Goal: Information Seeking & Learning: Find specific fact

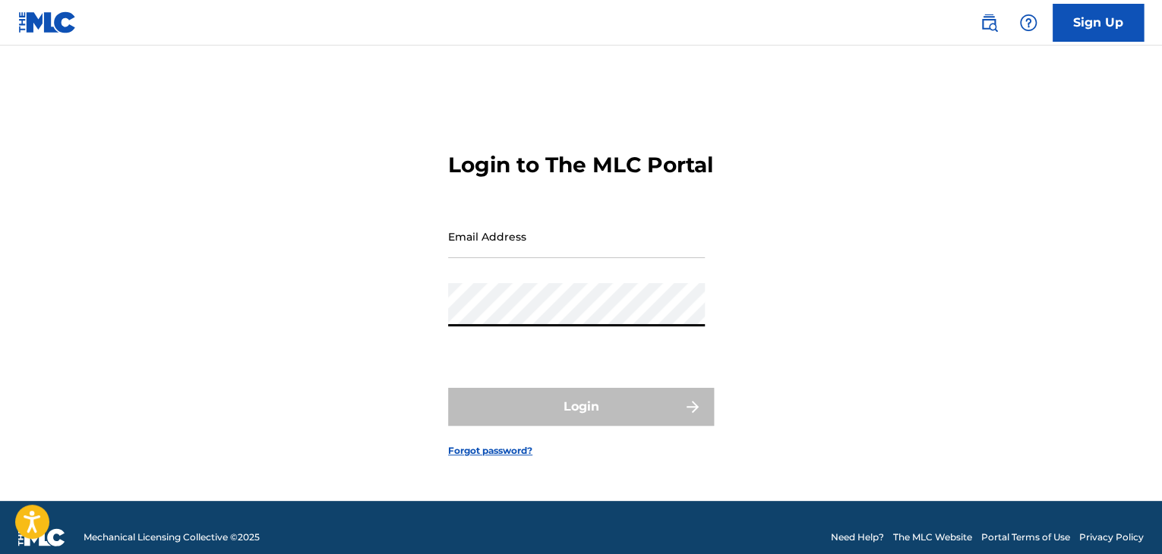
type input "[EMAIL_ADDRESS][DOMAIN_NAME]"
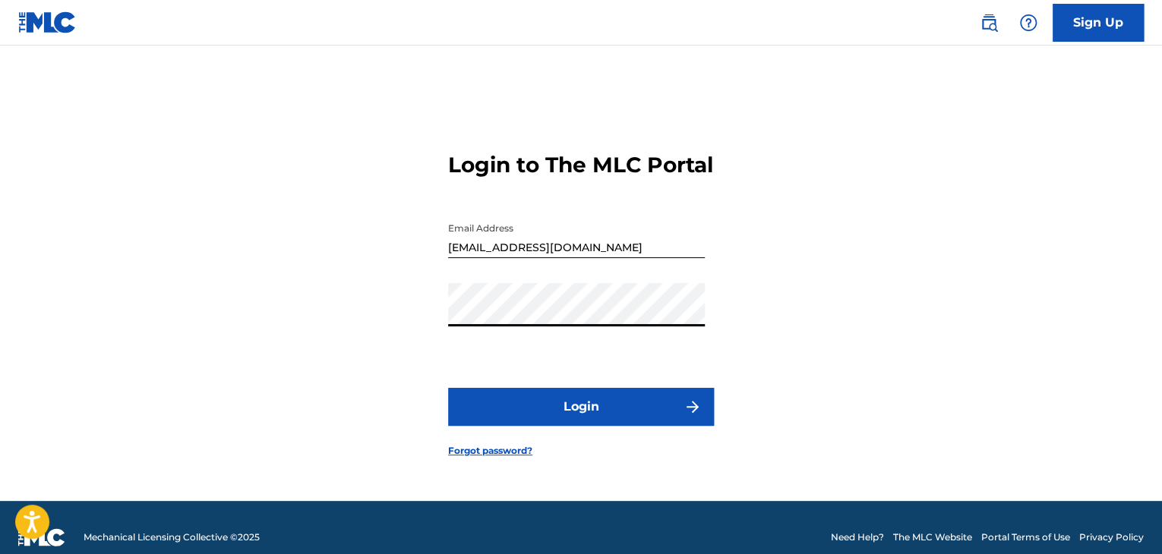
click at [588, 421] on button "Login" at bounding box center [581, 407] width 266 height 38
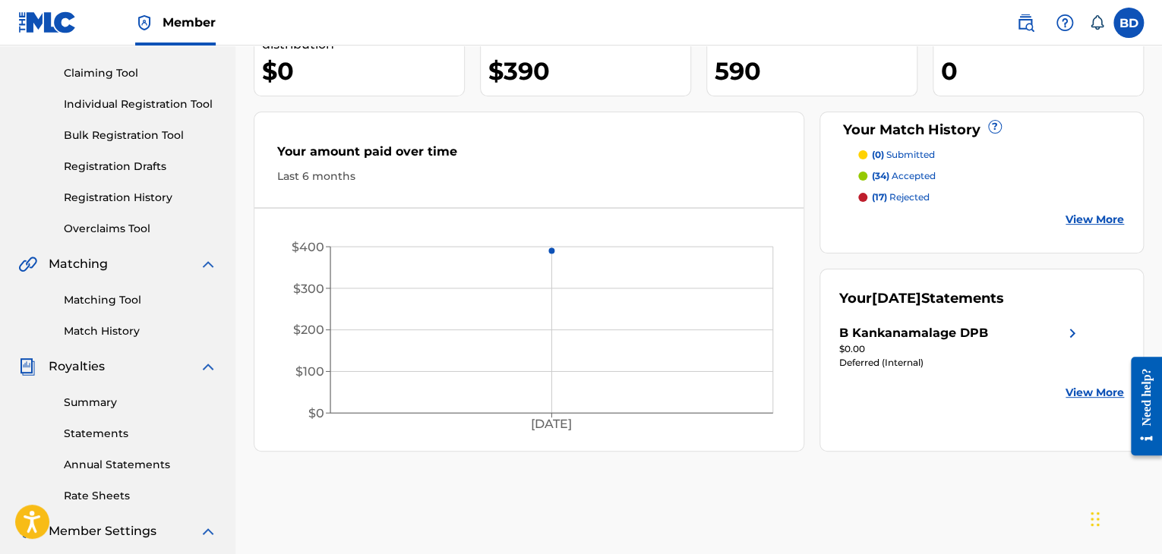
scroll to position [152, 0]
click at [100, 402] on link "Summary" at bounding box center [140, 401] width 153 height 16
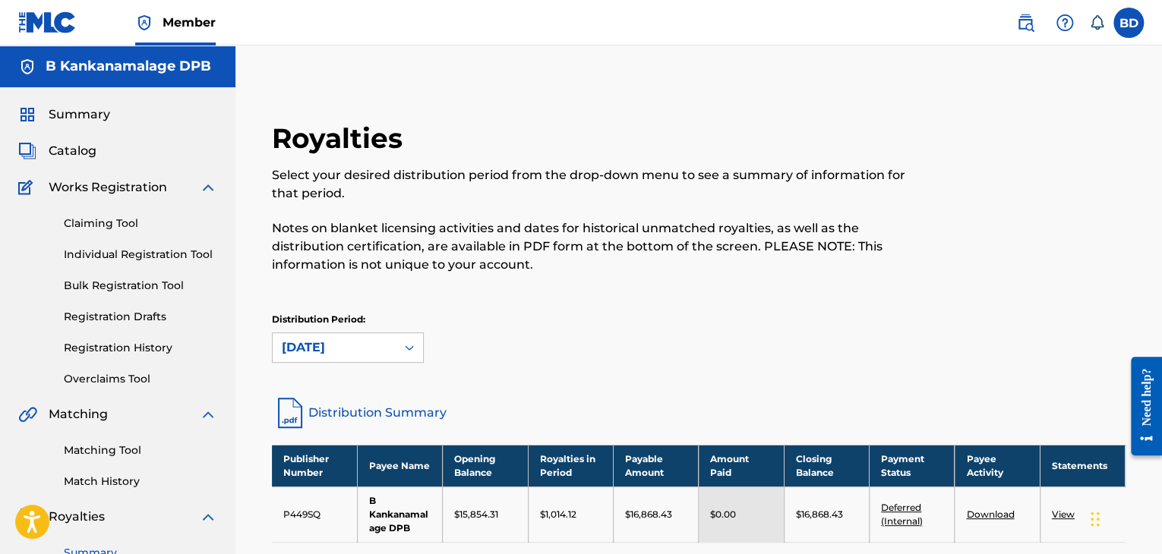
scroll to position [152, 0]
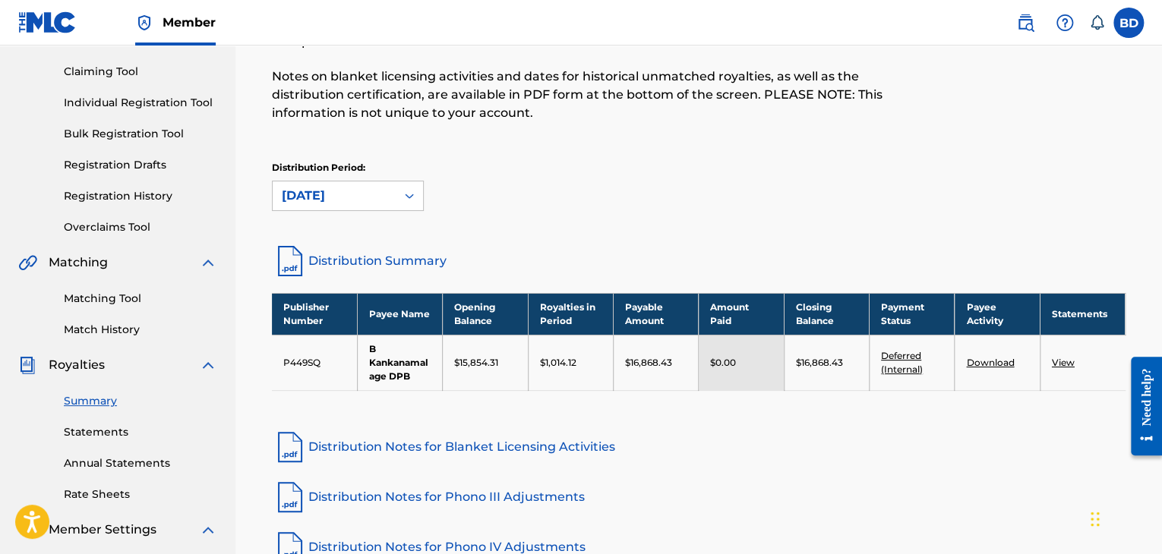
click at [902, 368] on link "Deferred (Internal)" at bounding box center [902, 362] width 42 height 25
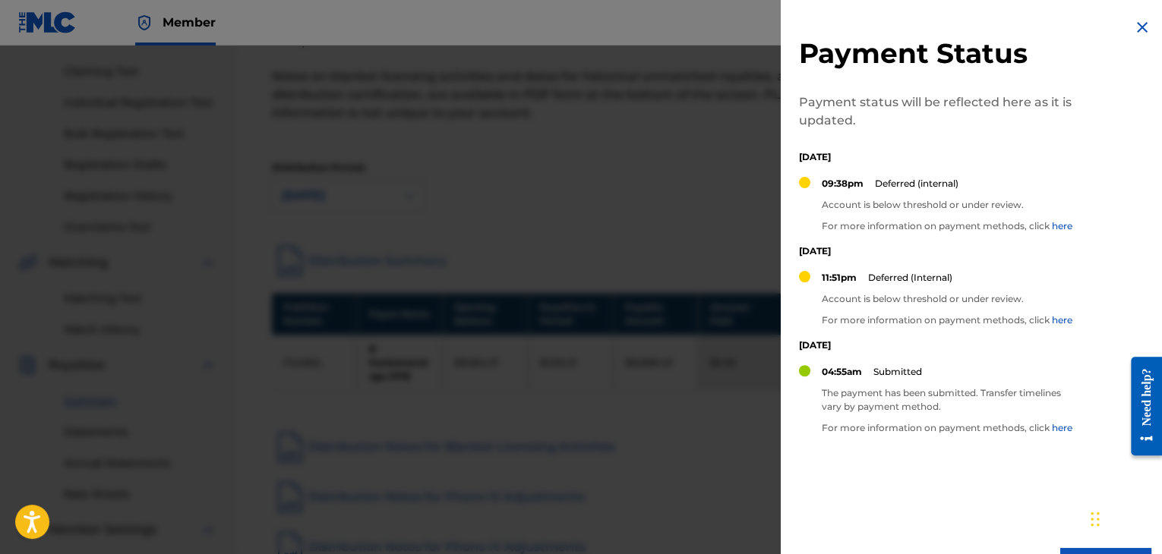
click at [1137, 27] on img at bounding box center [1142, 27] width 18 height 18
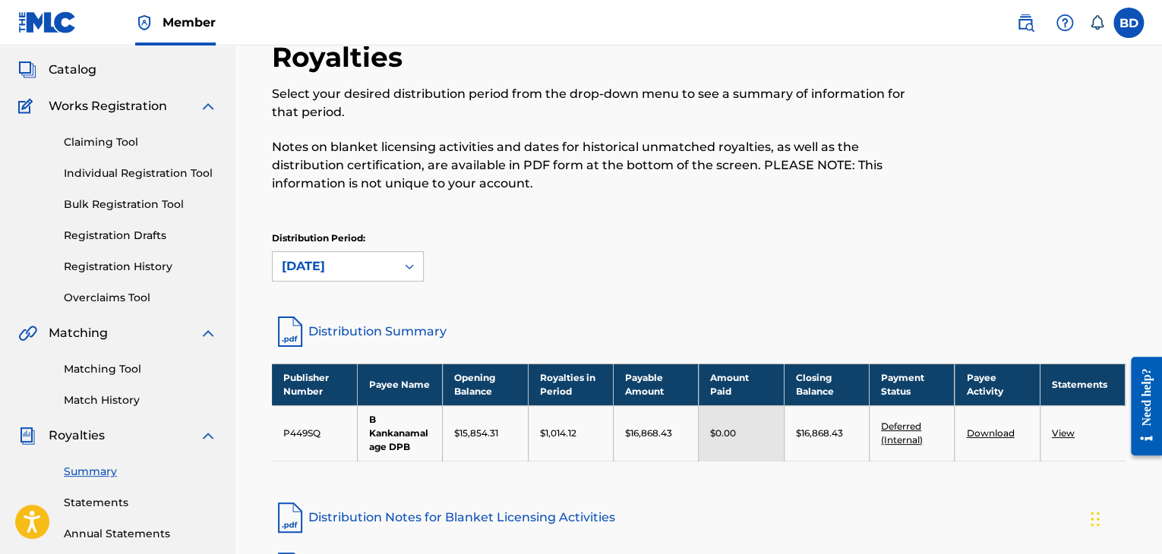
scroll to position [0, 0]
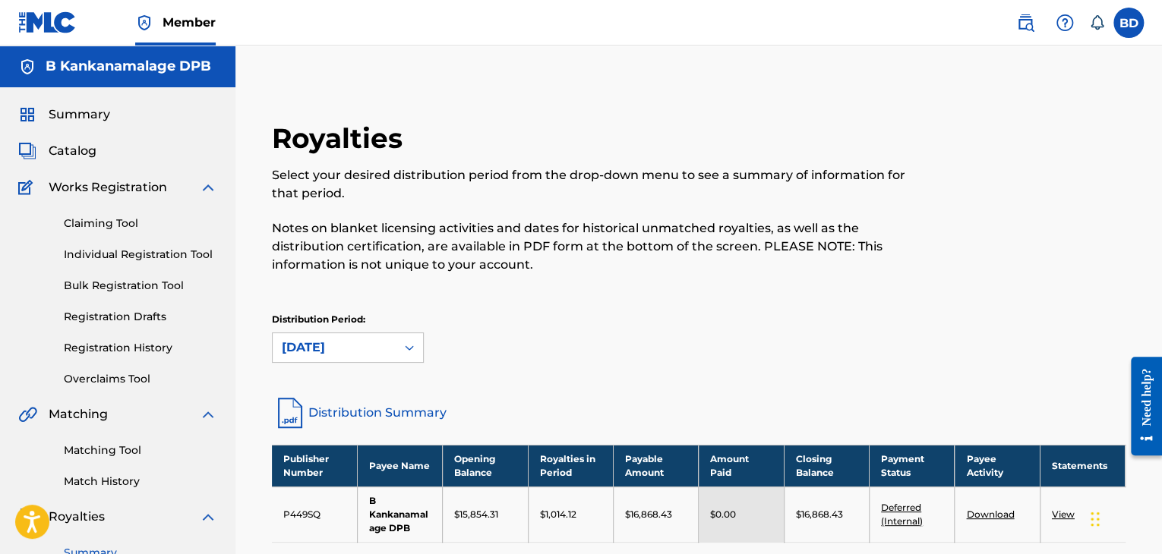
click at [84, 152] on span "Catalog" at bounding box center [73, 151] width 48 height 18
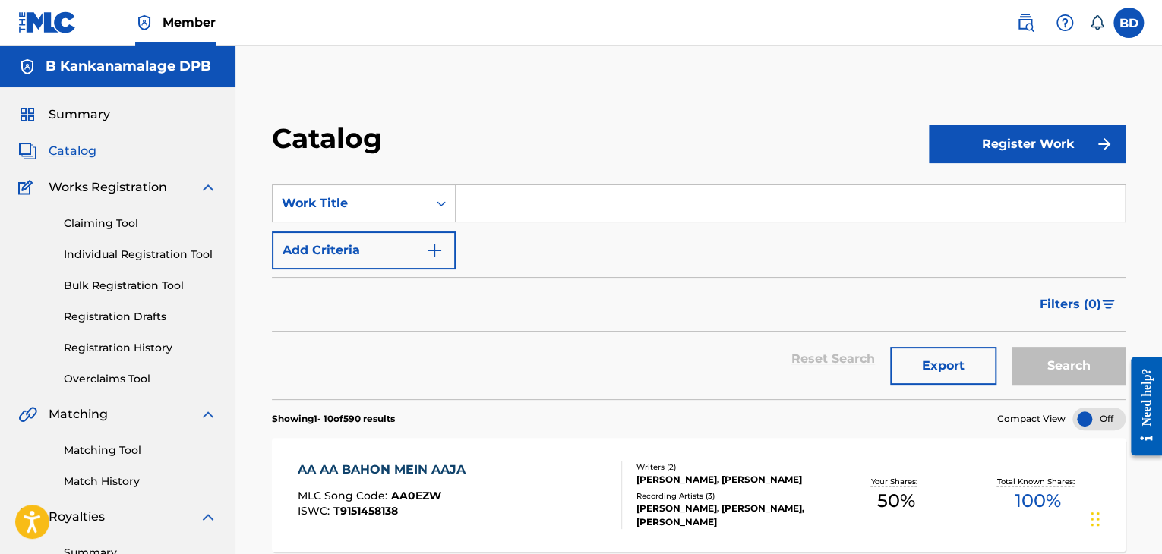
click at [478, 200] on input "Search Form" at bounding box center [790, 203] width 669 height 36
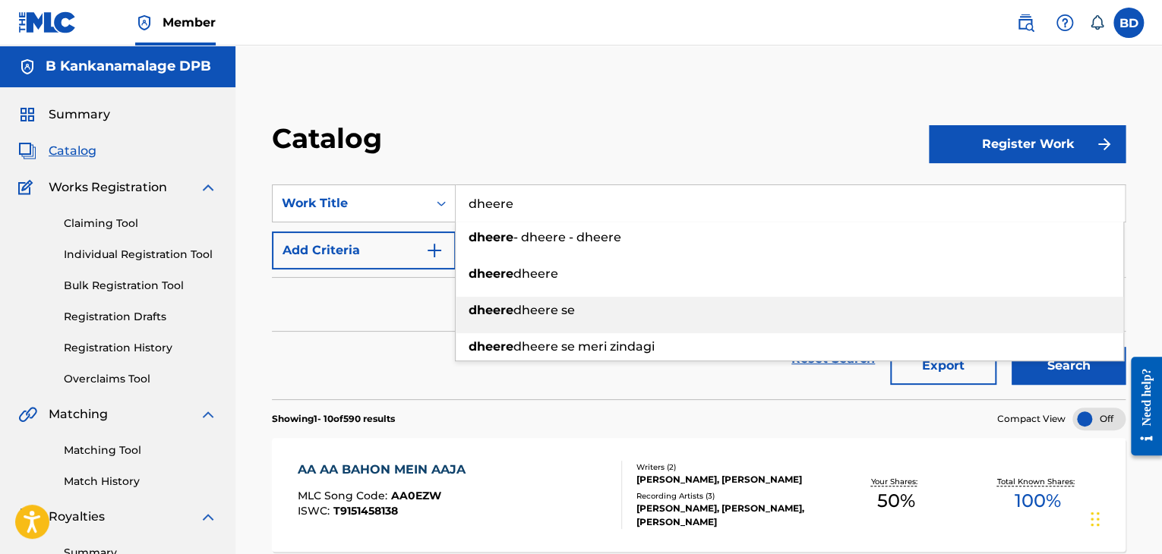
click at [507, 307] on strong "dheere" at bounding box center [490, 310] width 45 height 14
type input "dheere dheere se"
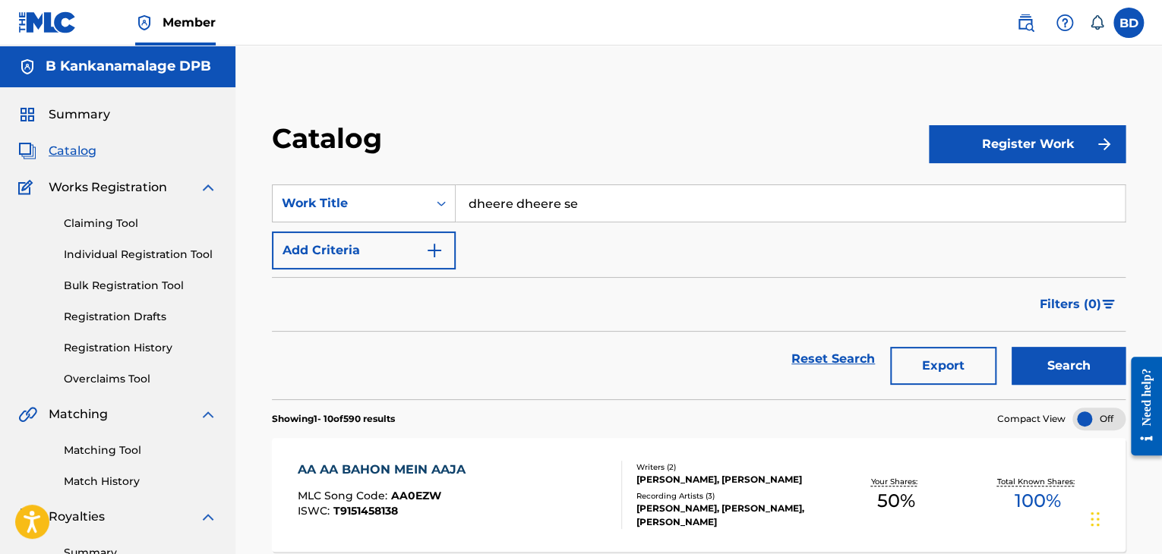
click at [1069, 365] on button "Search" at bounding box center [1068, 366] width 114 height 38
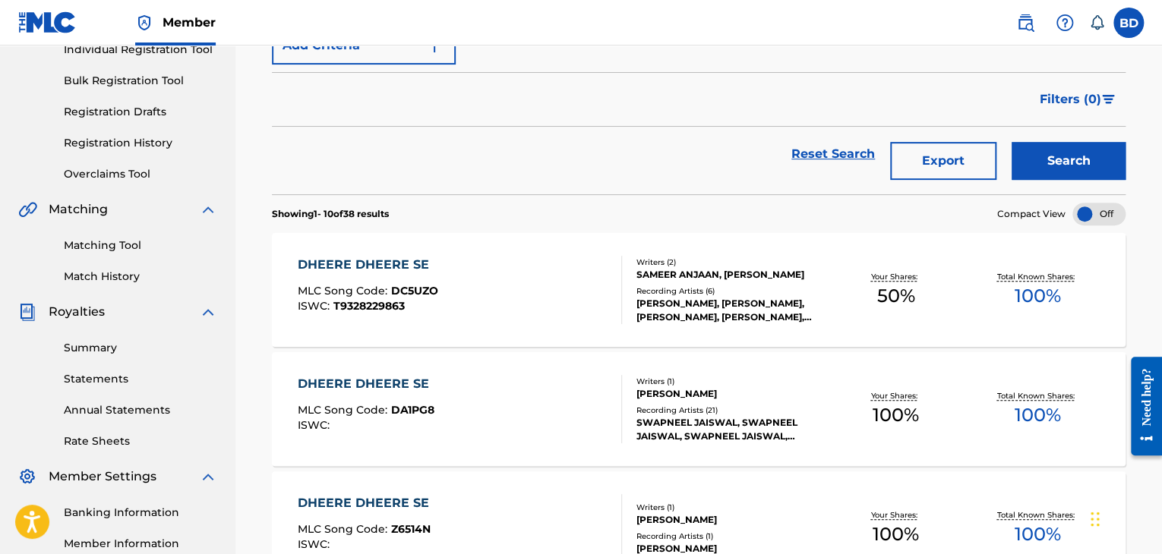
scroll to position [228, 0]
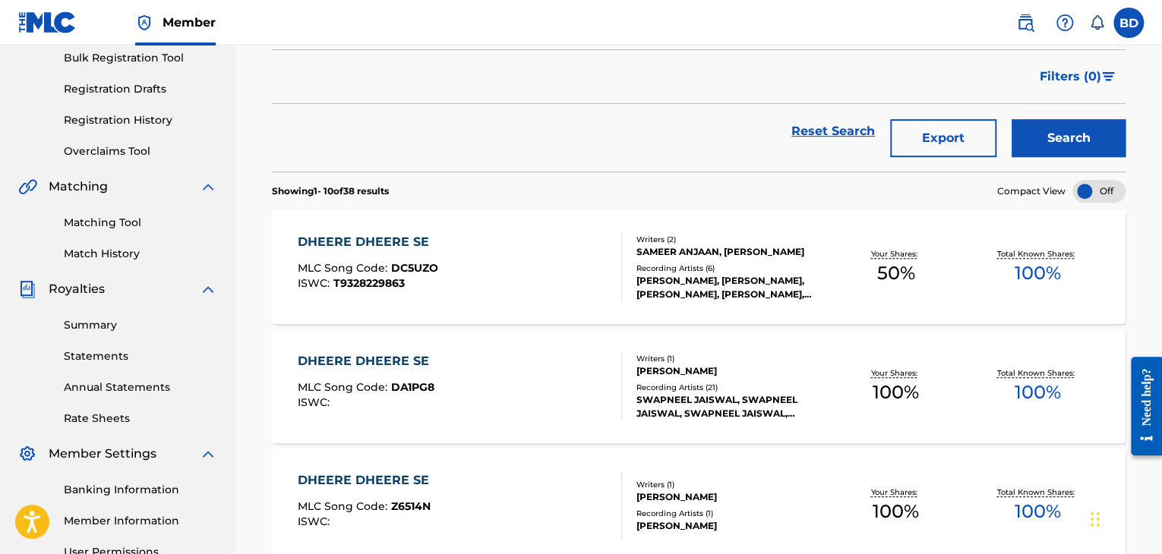
click at [456, 251] on div "DHEERE DHEERE SE MLC Song Code : DC5UZO ISWC : T9328229863" at bounding box center [460, 267] width 324 height 68
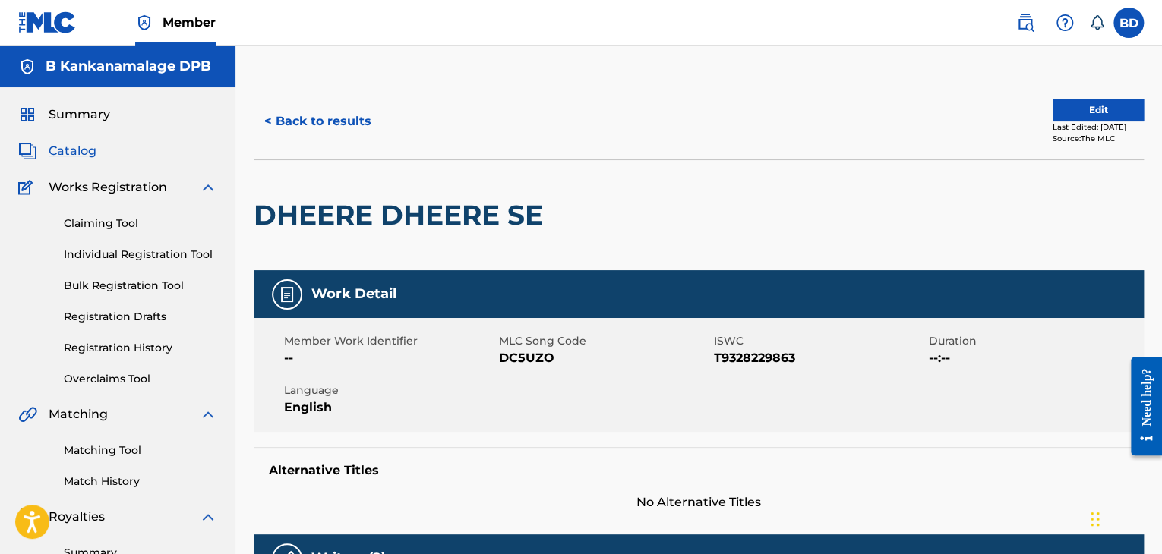
click at [314, 122] on button "< Back to results" at bounding box center [318, 121] width 128 height 38
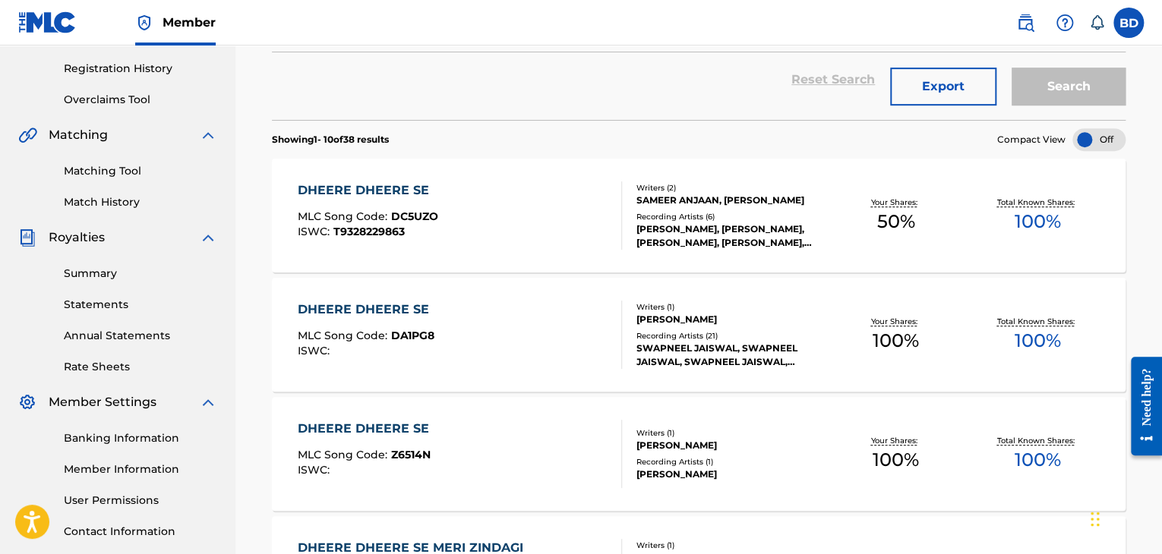
scroll to position [304, 0]
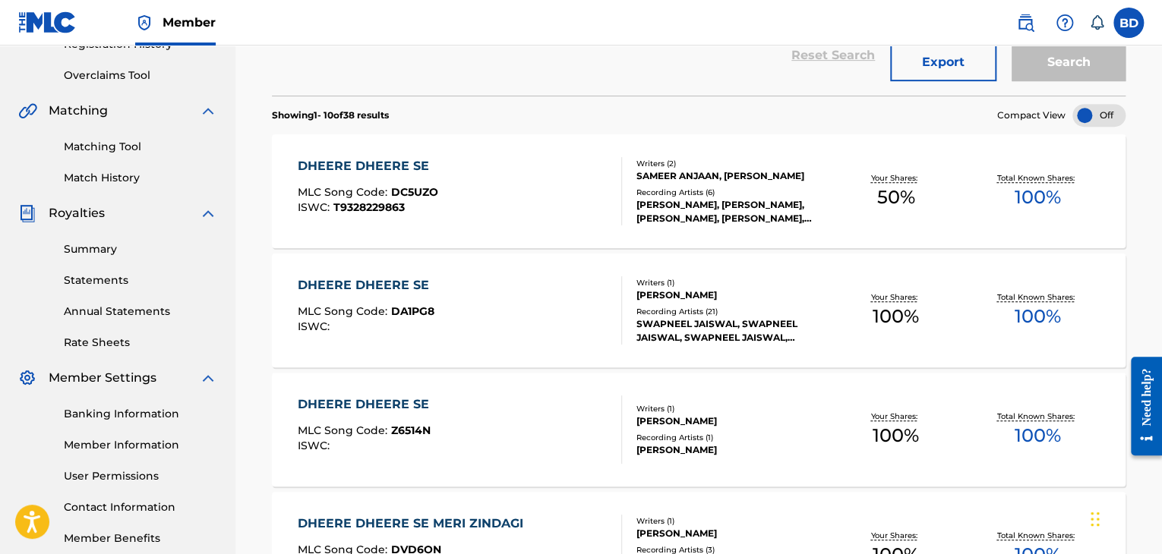
click at [451, 292] on div "DHEERE DHEERE SE MLC Song Code : DA1PG8 ISWC :" at bounding box center [460, 310] width 324 height 68
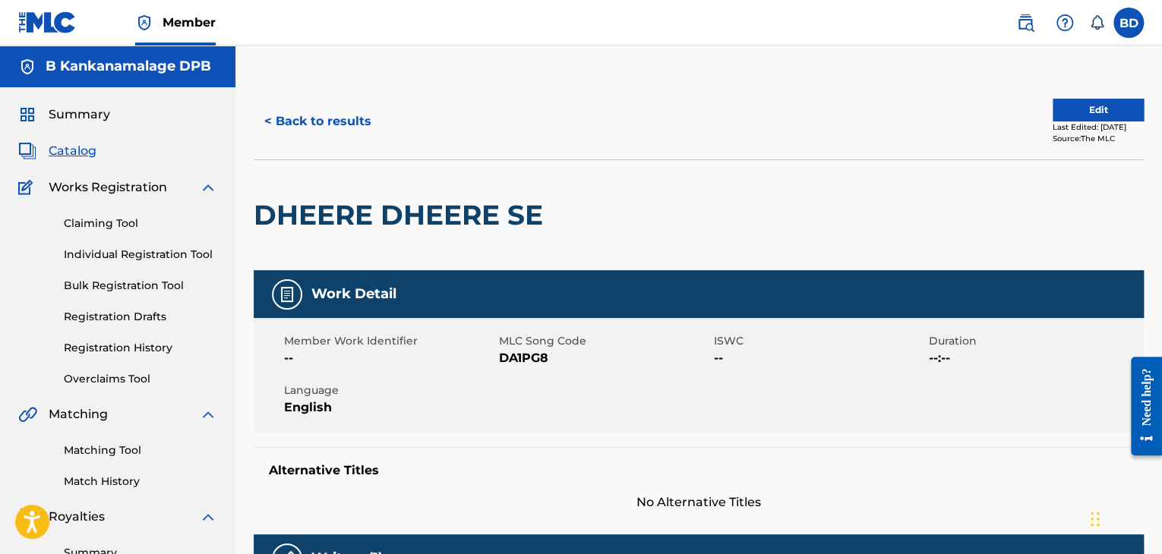
click at [305, 118] on button "< Back to results" at bounding box center [318, 121] width 128 height 38
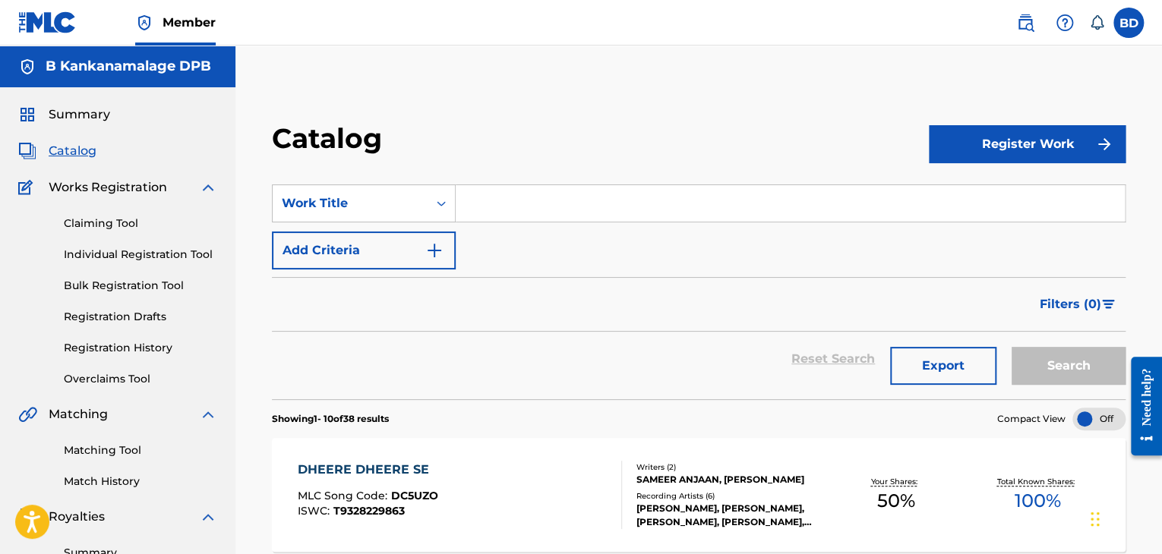
click at [506, 207] on input "Search Form" at bounding box center [790, 203] width 669 height 36
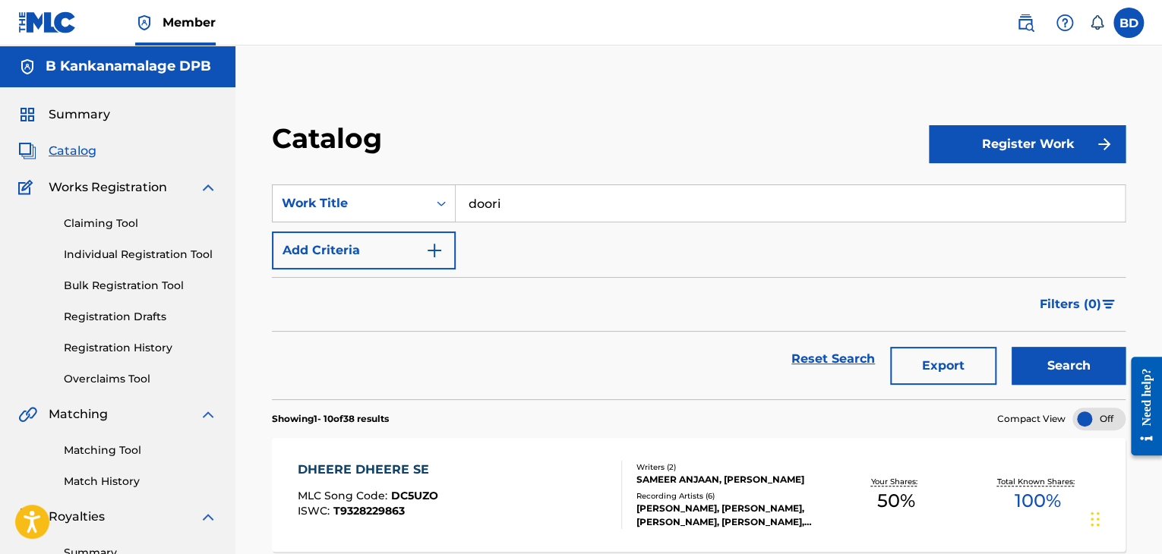
type input "doori"
click at [1057, 368] on button "Search" at bounding box center [1068, 366] width 114 height 38
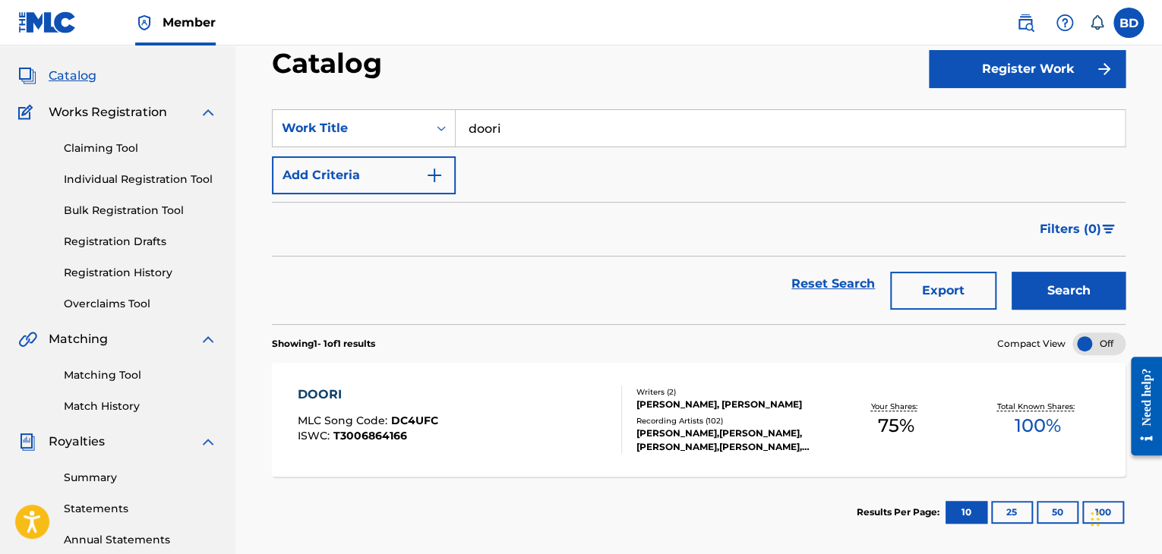
scroll to position [228, 0]
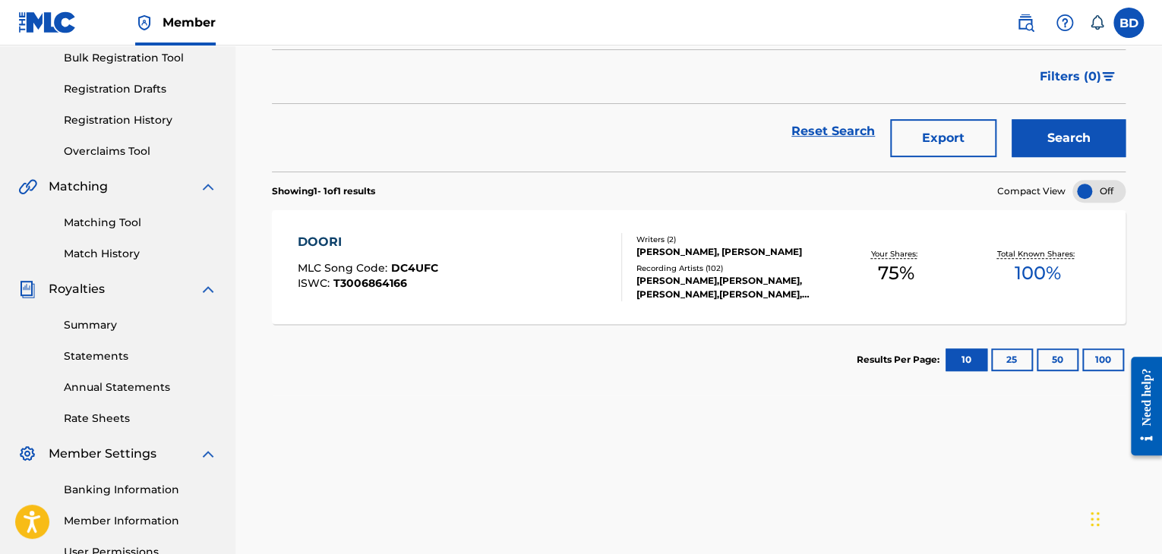
click at [486, 256] on div "DOORI MLC Song Code : DC4UFC ISWC : T3006864166" at bounding box center [460, 267] width 324 height 68
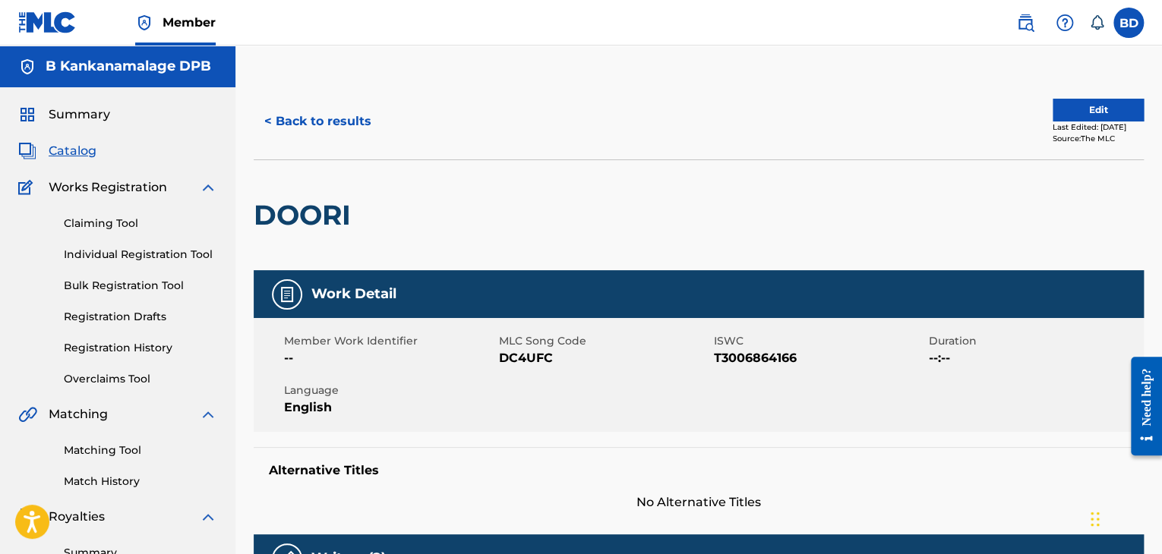
click at [276, 119] on button "< Back to results" at bounding box center [318, 121] width 128 height 38
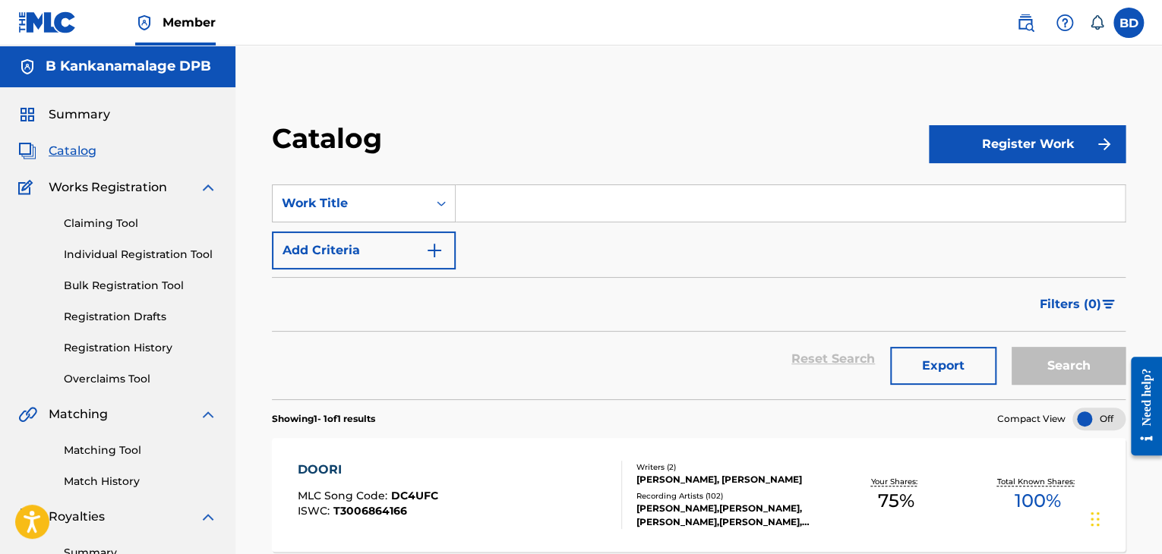
click at [575, 207] on input "Search Form" at bounding box center [790, 203] width 669 height 36
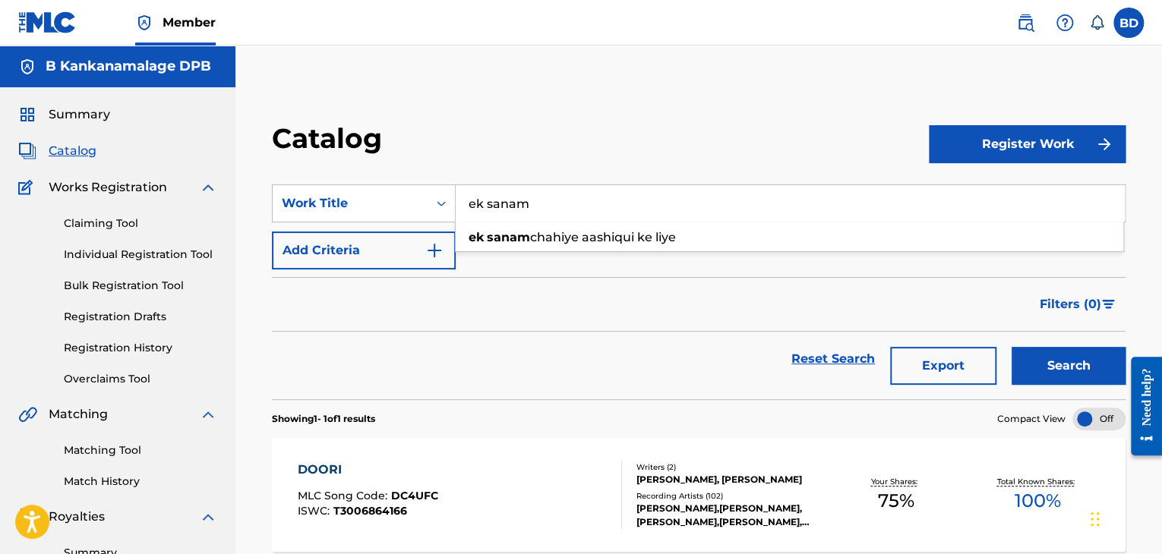
type input "ek sanam"
click at [1070, 364] on button "Search" at bounding box center [1068, 366] width 114 height 38
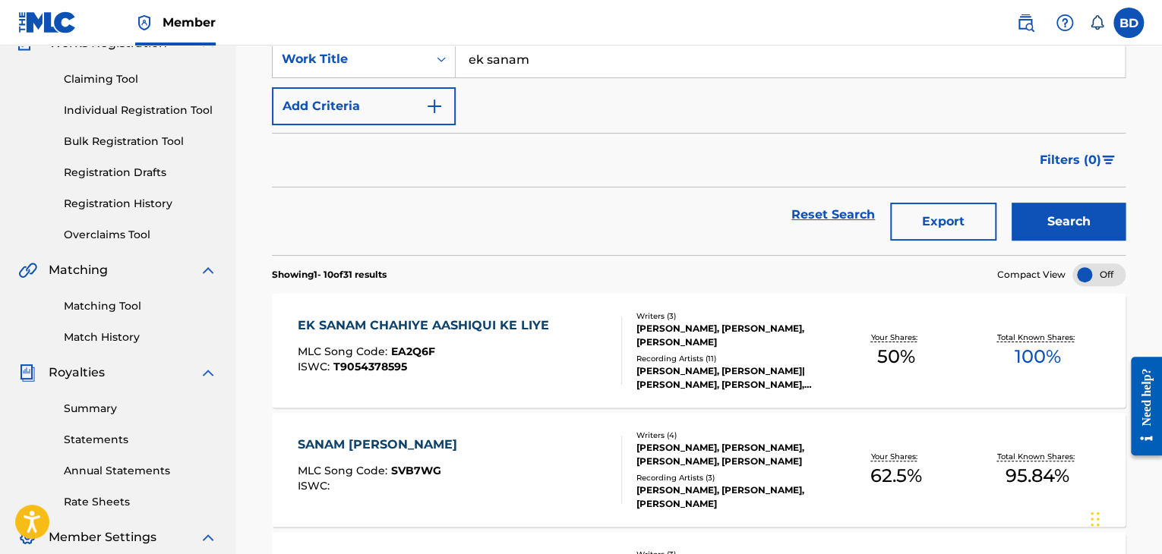
scroll to position [152, 0]
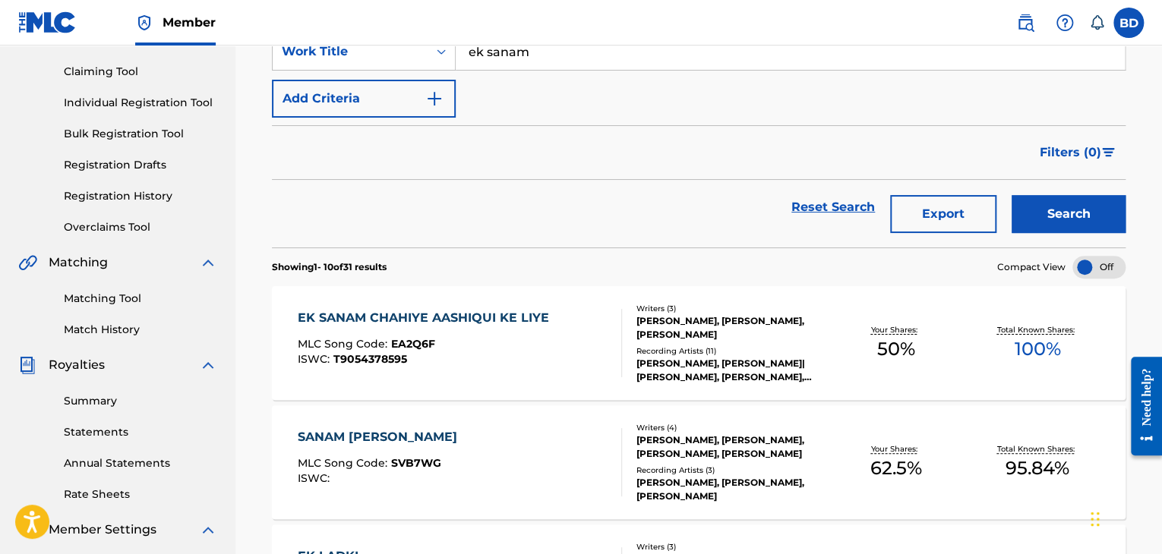
click at [724, 330] on div "[PERSON_NAME], [PERSON_NAME], [PERSON_NAME]" at bounding box center [730, 327] width 188 height 27
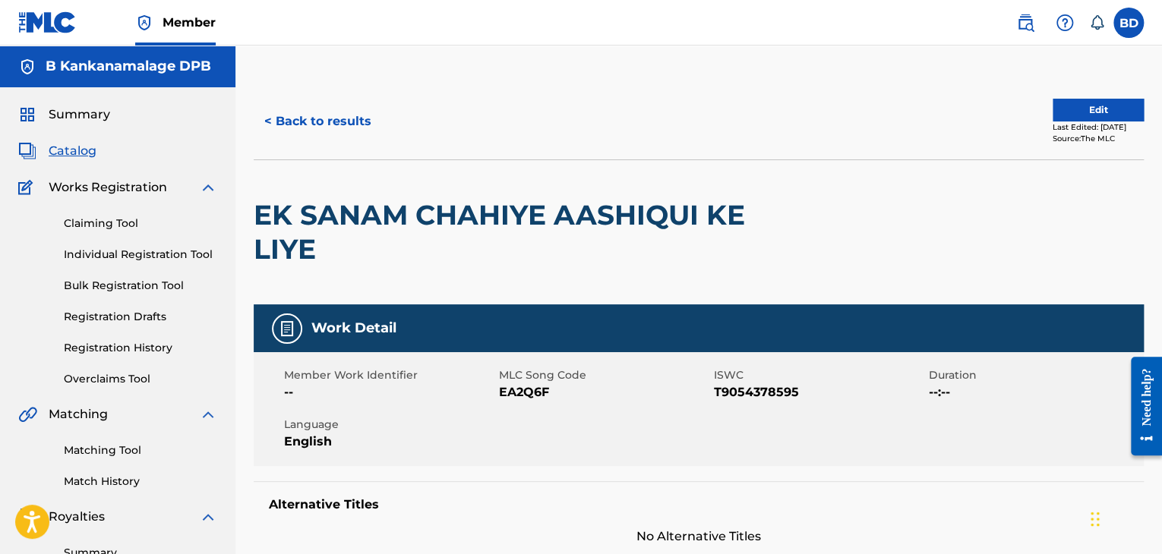
click at [293, 119] on button "< Back to results" at bounding box center [318, 121] width 128 height 38
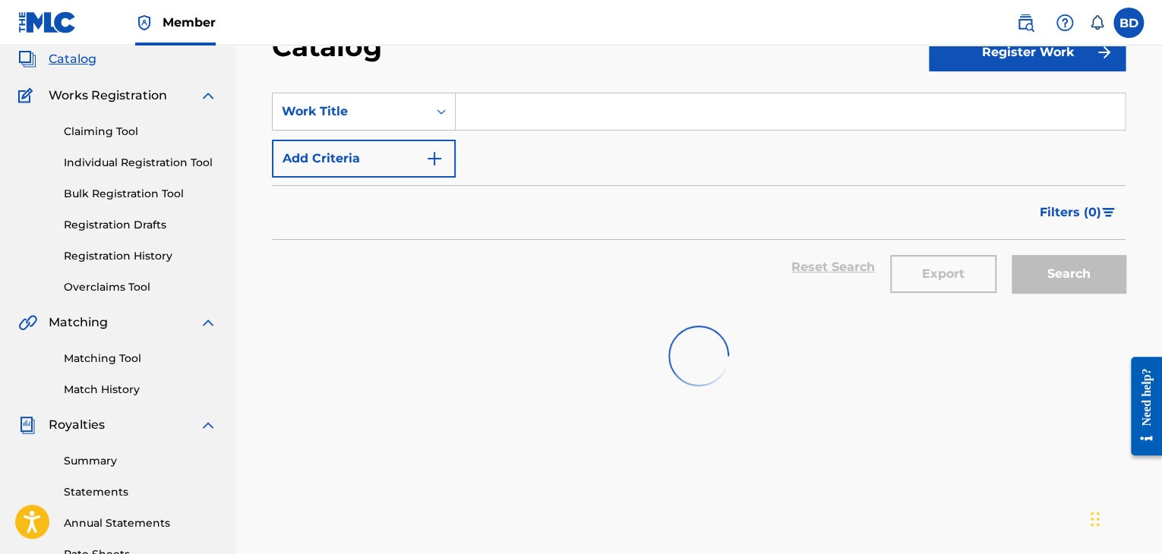
scroll to position [76, 0]
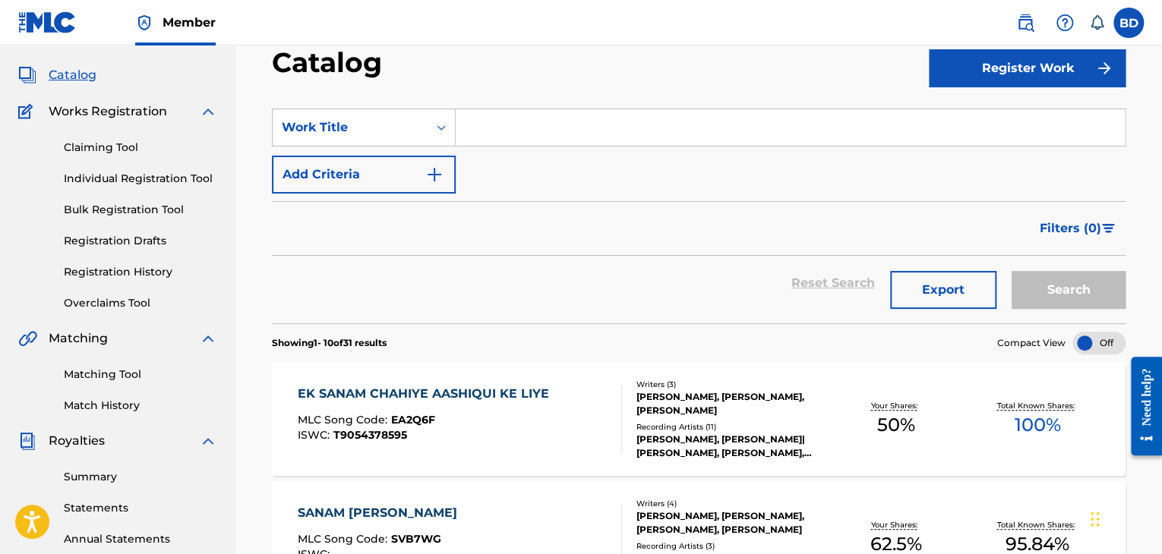
click at [534, 125] on input "Search Form" at bounding box center [790, 127] width 669 height 36
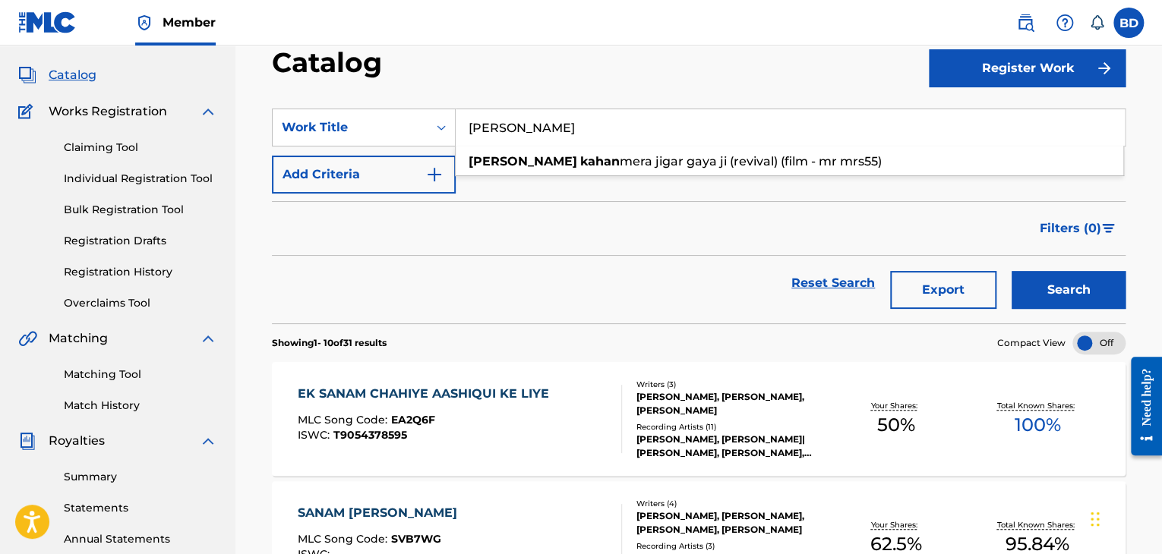
type input "[PERSON_NAME]"
click at [1074, 289] on button "Search" at bounding box center [1068, 290] width 114 height 38
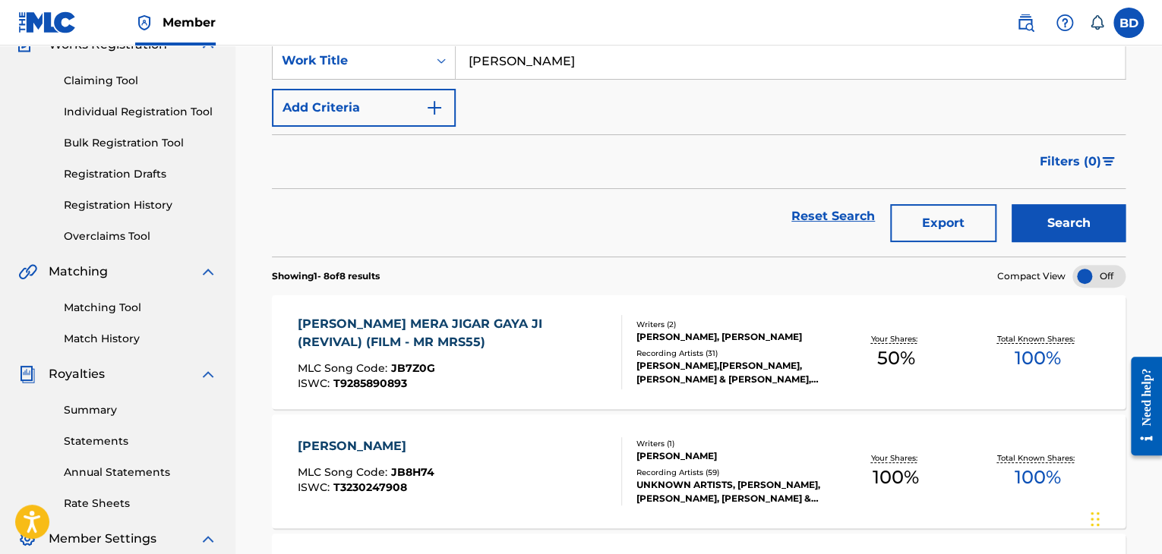
scroll to position [152, 0]
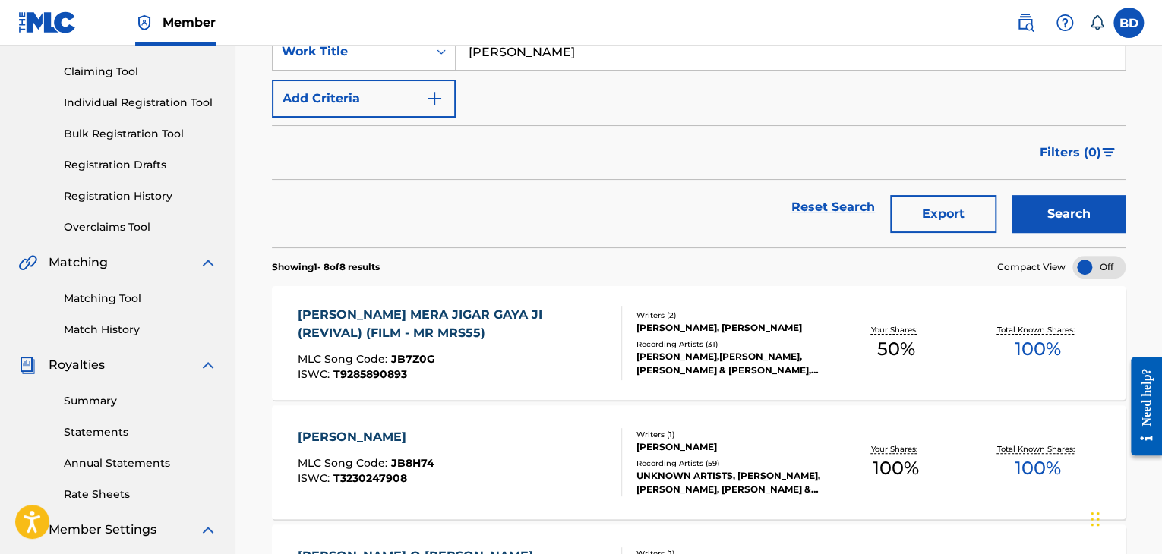
click at [568, 320] on div "[PERSON_NAME] MERA JIGAR GAYA JI (REVIVAL) (FILM - MR MRS55)" at bounding box center [453, 324] width 311 height 36
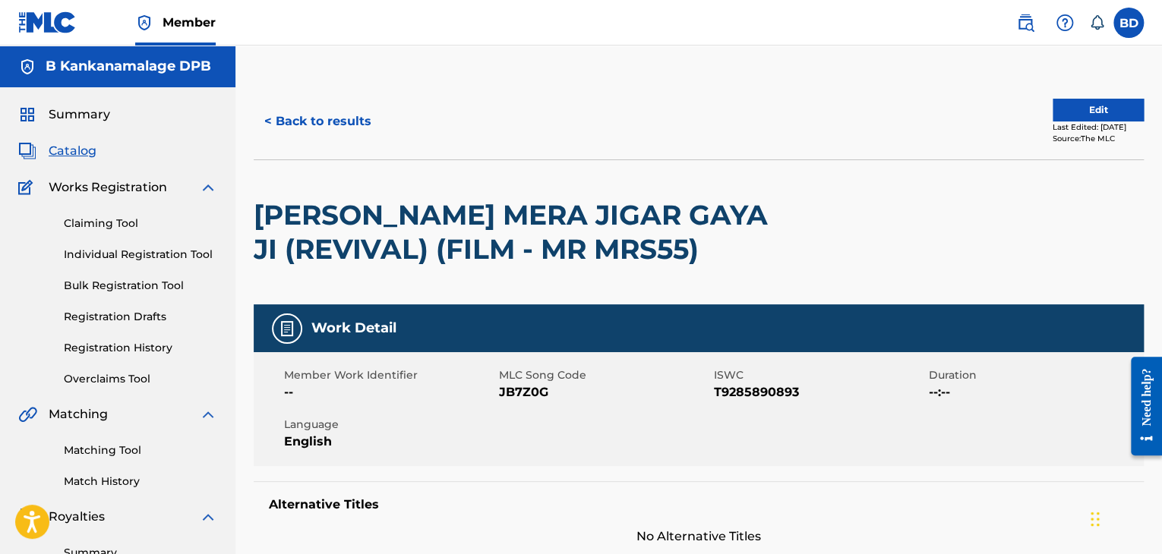
click at [296, 119] on button "< Back to results" at bounding box center [318, 121] width 128 height 38
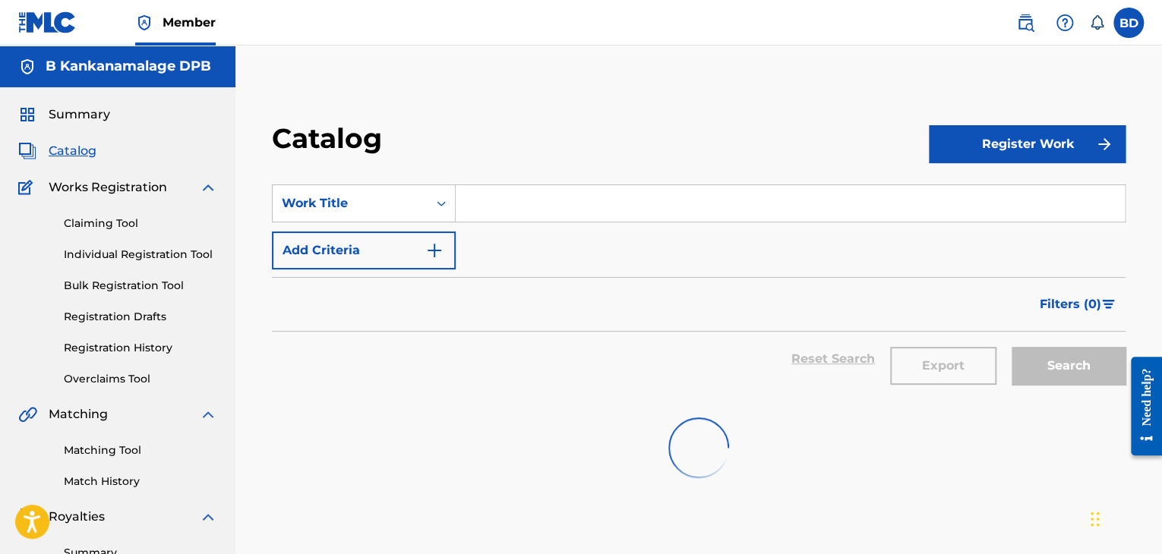
click at [616, 199] on input "Search Form" at bounding box center [790, 203] width 669 height 36
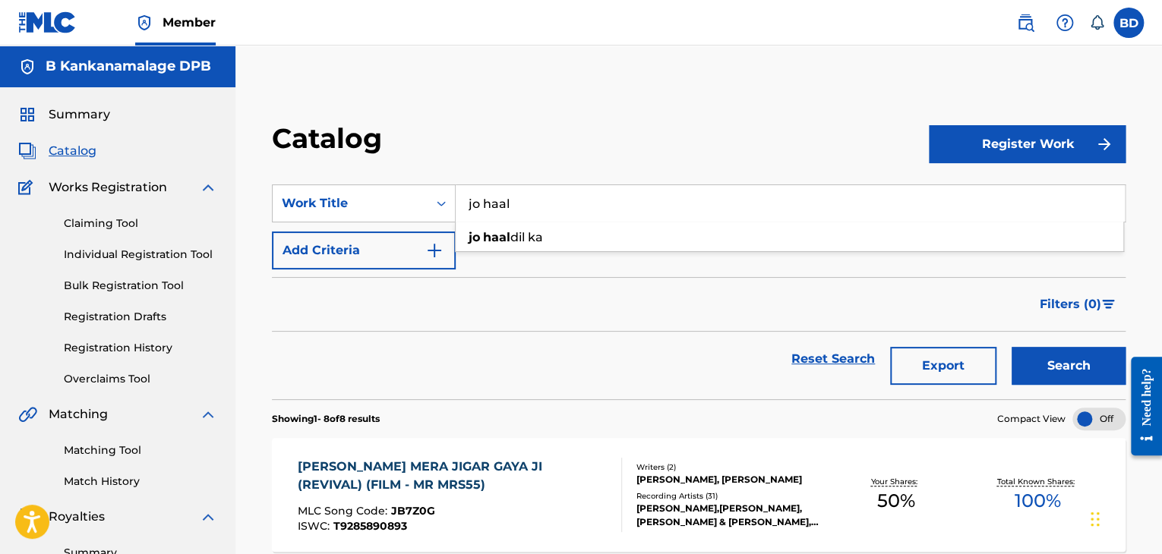
type input "jo haal"
click at [1102, 373] on button "Search" at bounding box center [1068, 366] width 114 height 38
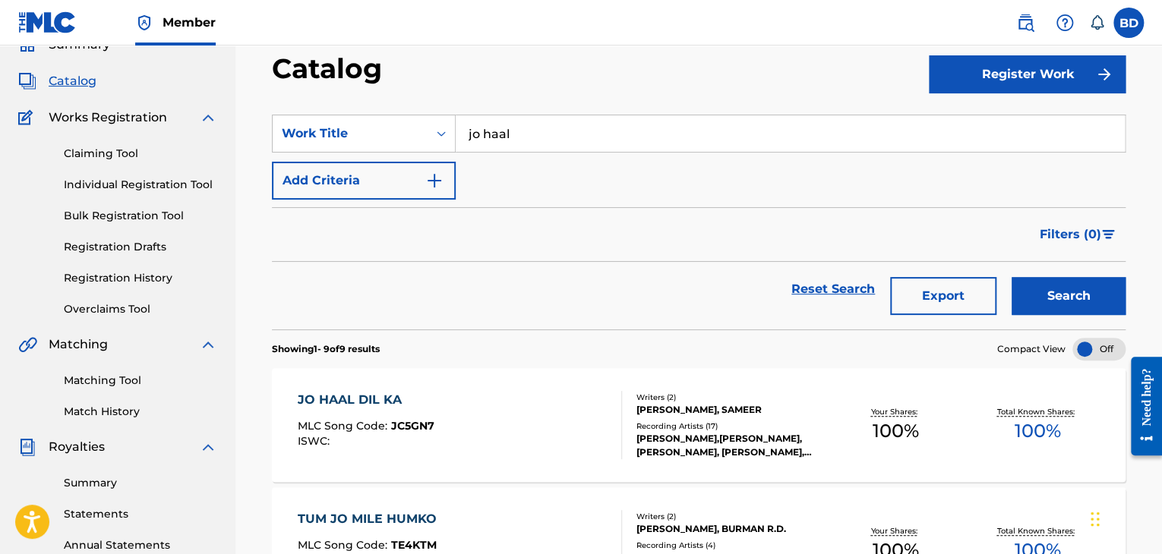
scroll to position [152, 0]
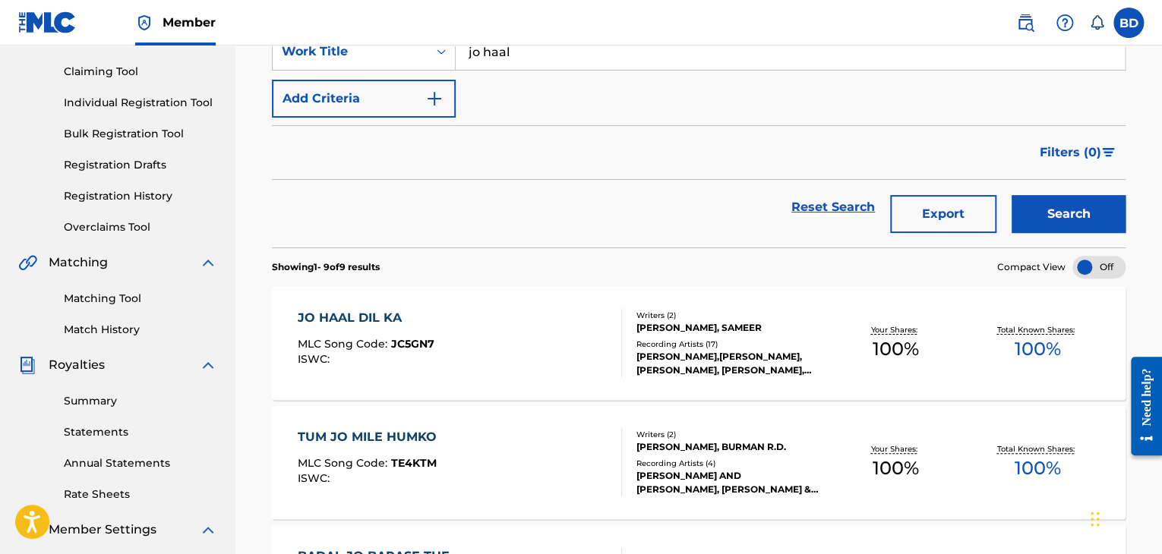
click at [706, 339] on div "Recording Artists ( 17 )" at bounding box center [730, 344] width 188 height 11
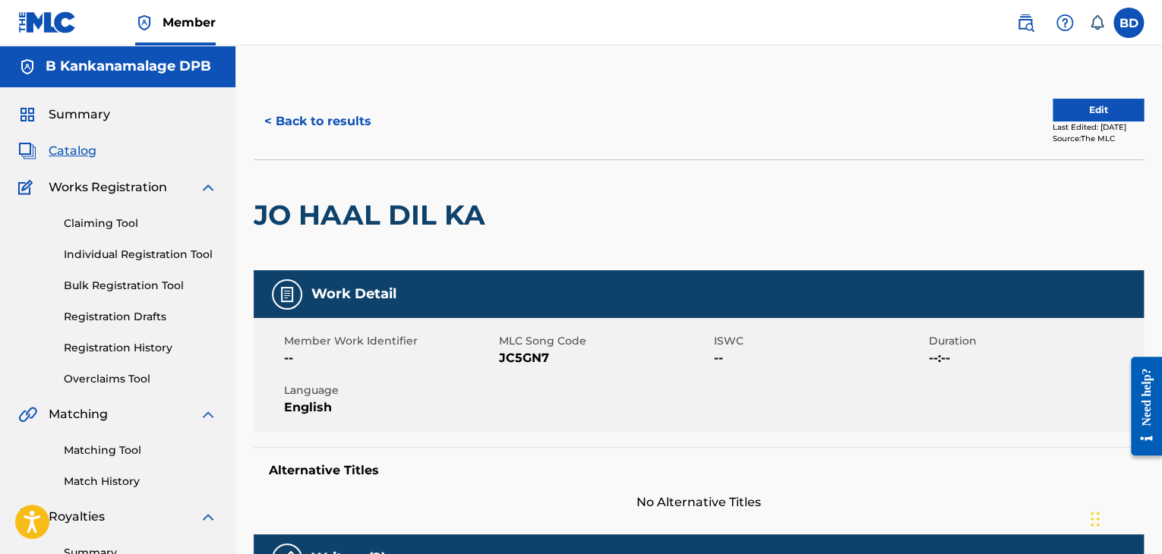
click at [312, 122] on button "< Back to results" at bounding box center [318, 121] width 128 height 38
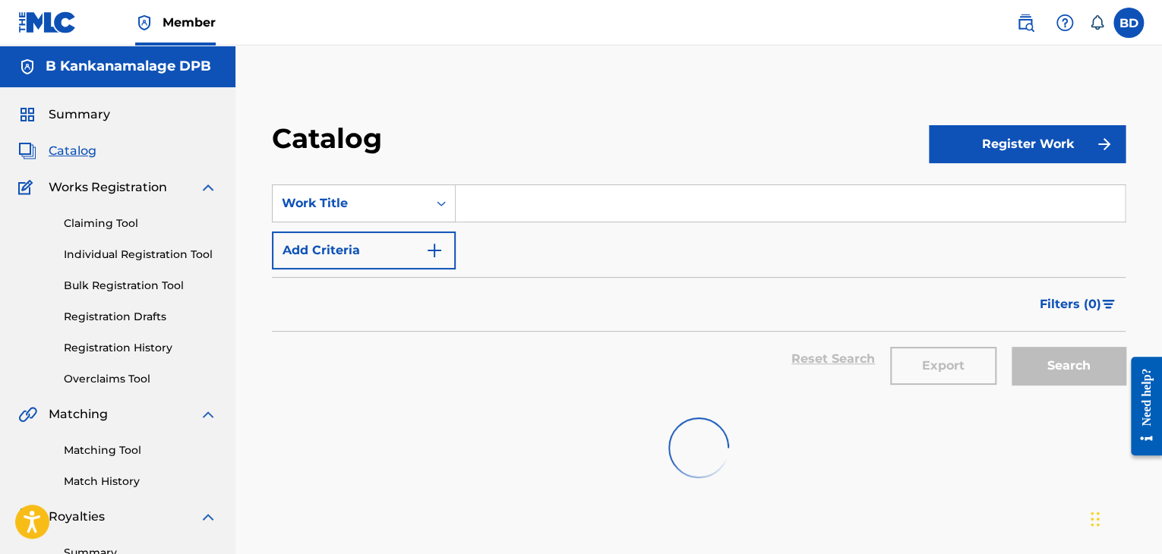
click at [534, 200] on input "Search Form" at bounding box center [790, 203] width 669 height 36
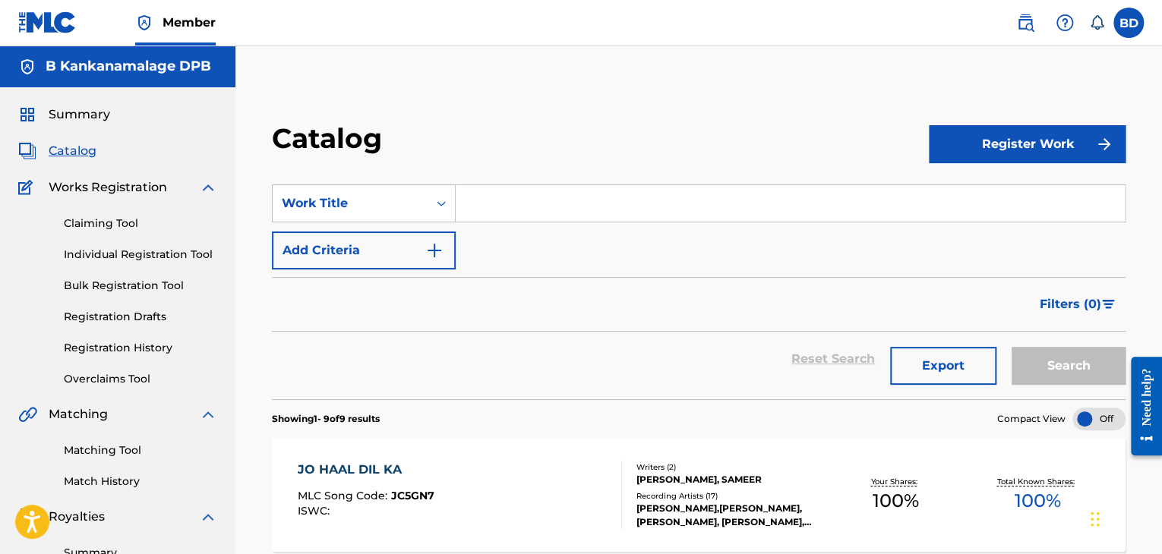
paste input "YEH FITOOR MERA"
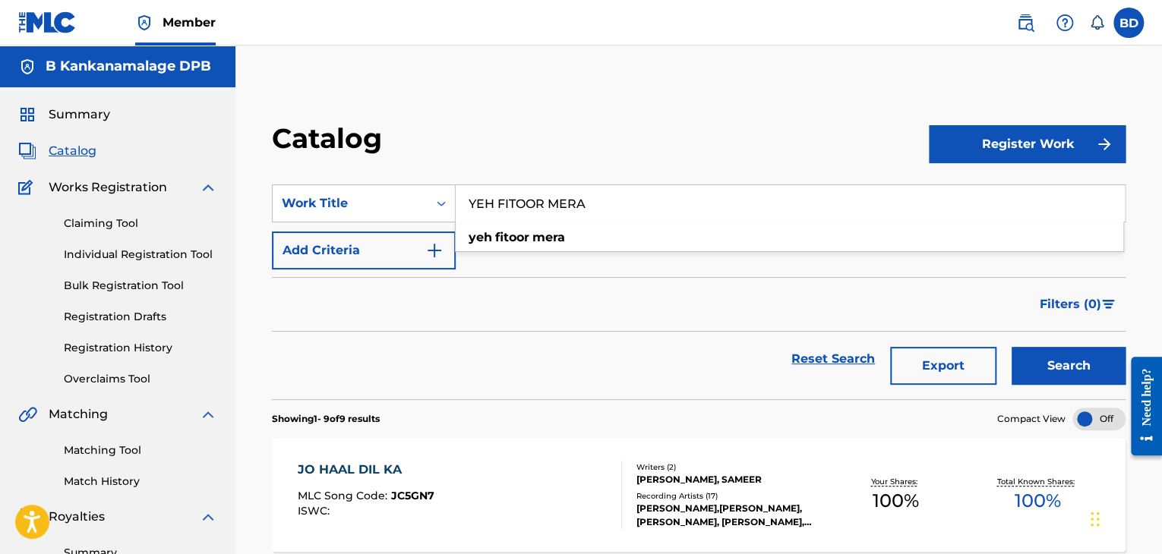
type input "YEH FITOOR MERA"
click at [1051, 367] on button "Search" at bounding box center [1068, 366] width 114 height 38
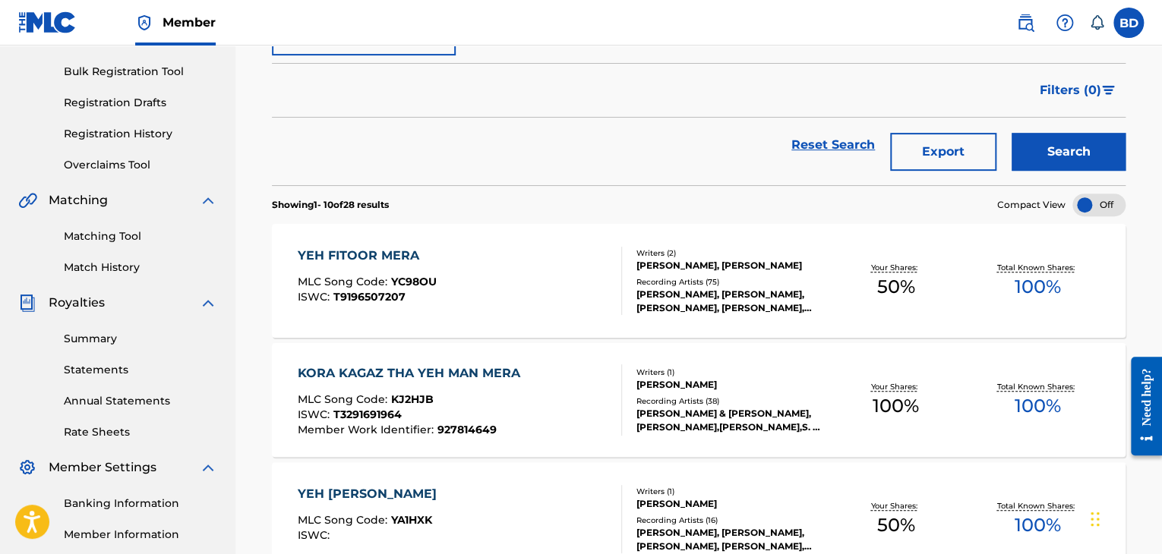
scroll to position [228, 0]
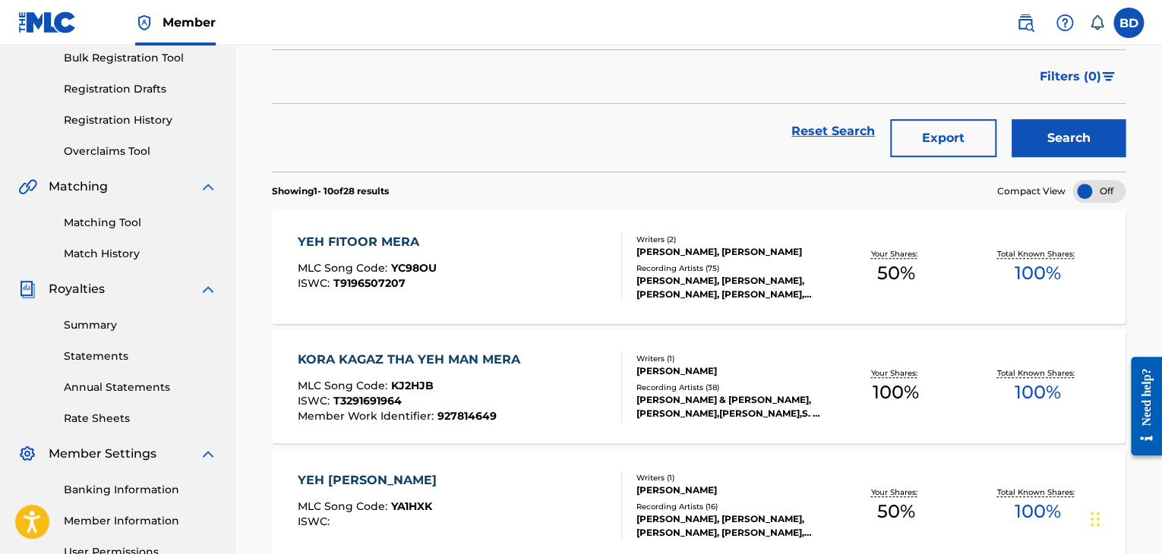
click at [714, 263] on div "Recording Artists ( 75 )" at bounding box center [730, 268] width 188 height 11
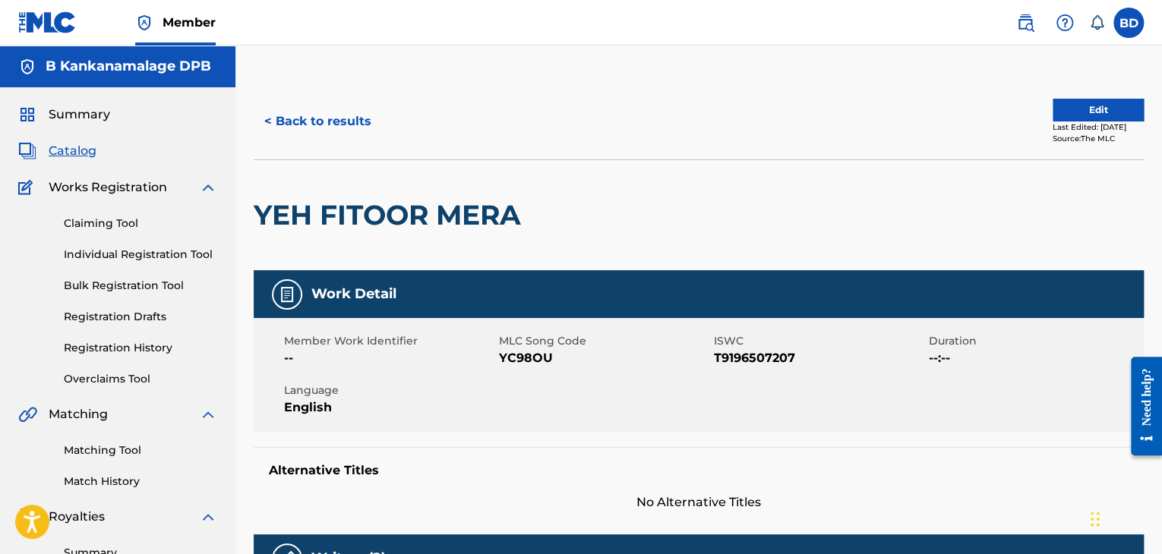
click at [326, 125] on button "< Back to results" at bounding box center [318, 121] width 128 height 38
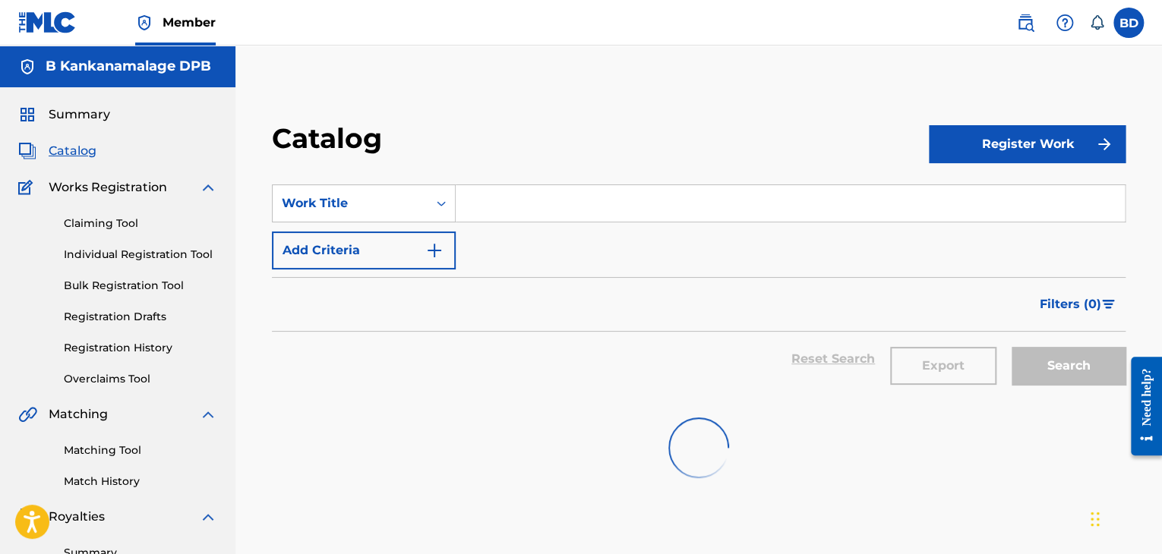
click at [521, 201] on input "Search Form" at bounding box center [790, 203] width 669 height 36
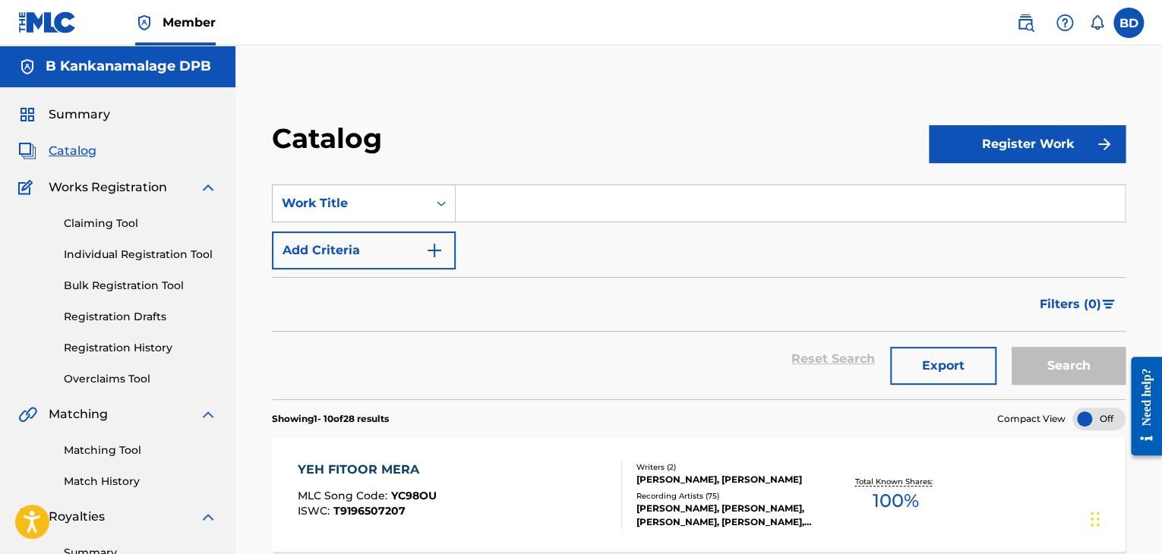
paste input "PEHLI PEHLI BAAR MOHABBAT KI HAI"
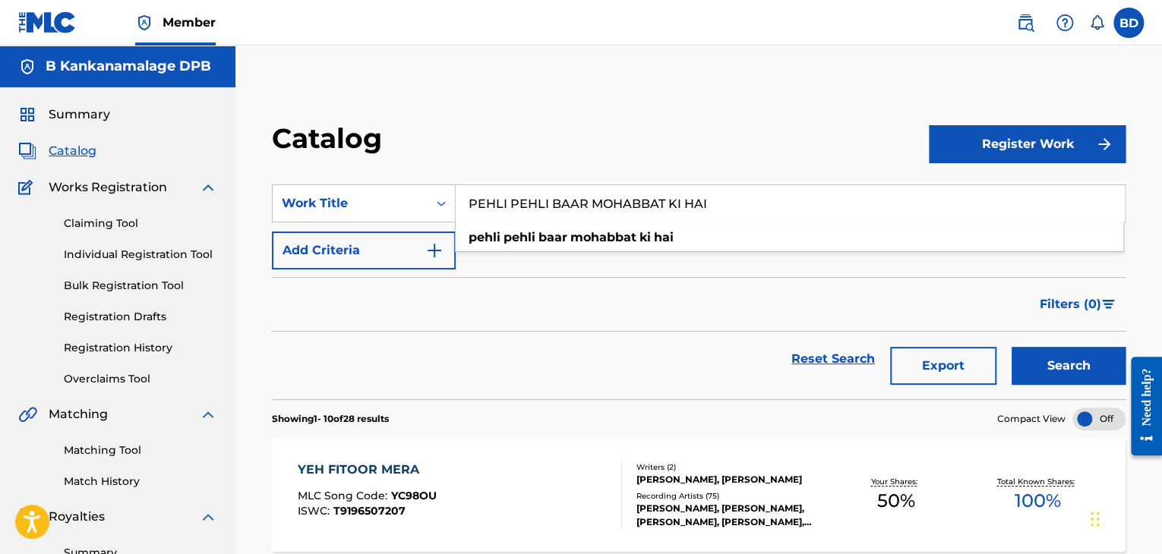
type input "PEHLI PEHLI BAAR MOHABBAT KI HAI"
click at [1053, 365] on button "Search" at bounding box center [1068, 366] width 114 height 38
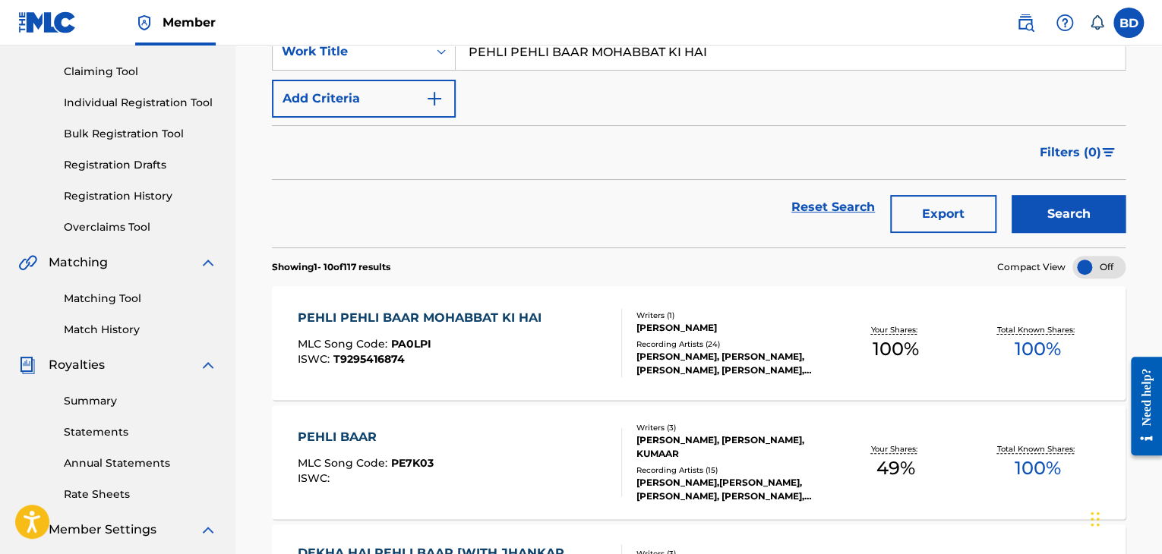
scroll to position [304, 0]
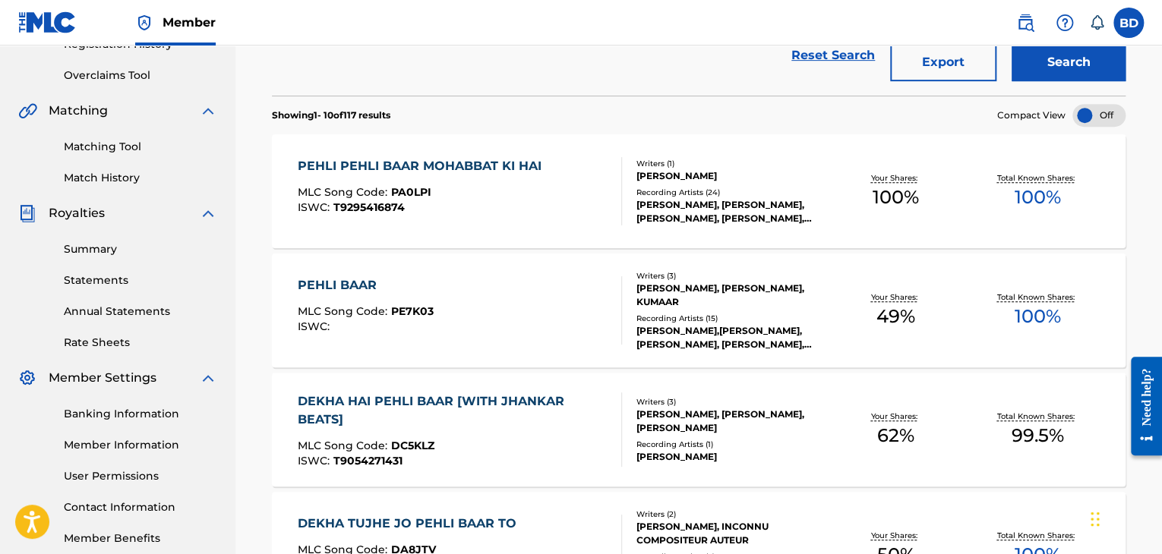
click at [542, 207] on div "ISWC : T9295416874" at bounding box center [423, 207] width 251 height 11
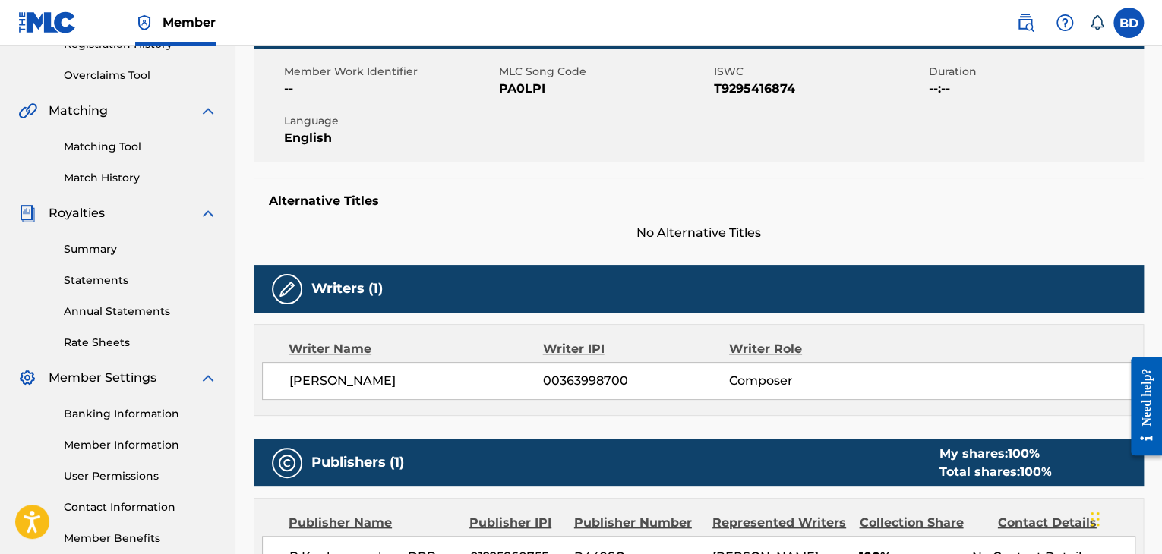
scroll to position [456, 0]
